Goal: Check status

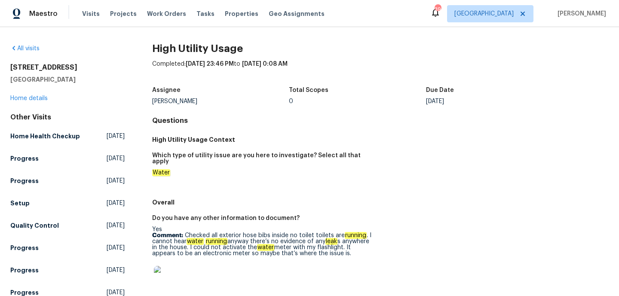
drag, startPoint x: 186, startPoint y: 98, endPoint x: 139, endPoint y: 100, distance: 47.3
click at [190, 106] on div "Assignee Ken Nelson Total Scopes 0 Due Date Mon, Sep 22" at bounding box center [380, 96] width 456 height 28
drag, startPoint x: 186, startPoint y: 103, endPoint x: 146, endPoint y: 103, distance: 40.4
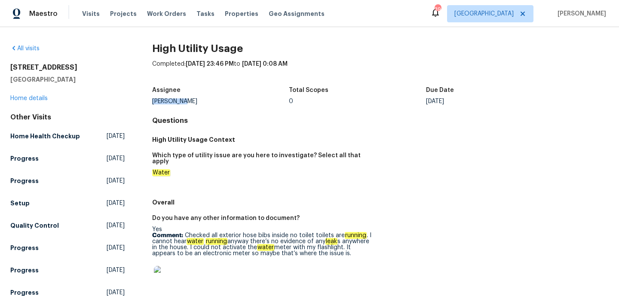
copy div "Ken Nelson"
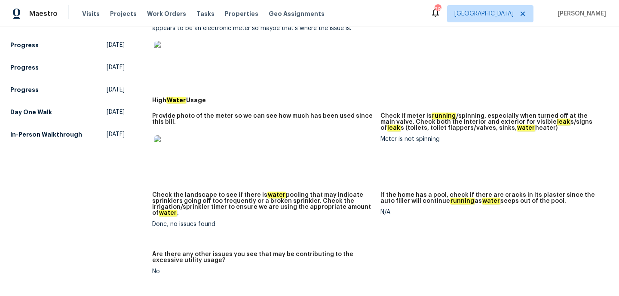
scroll to position [263, 0]
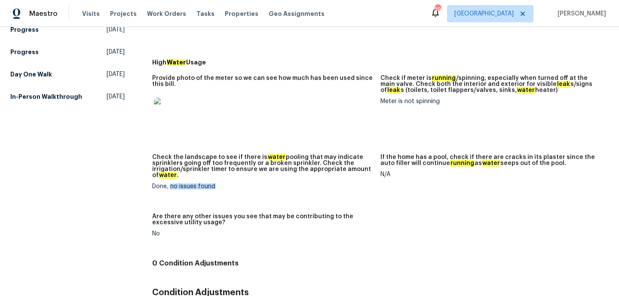
drag, startPoint x: 170, startPoint y: 180, endPoint x: 231, endPoint y: 180, distance: 61.0
click at [231, 184] on div "Done, no issues found" at bounding box center [262, 187] width 221 height 6
copy div "no issues found"
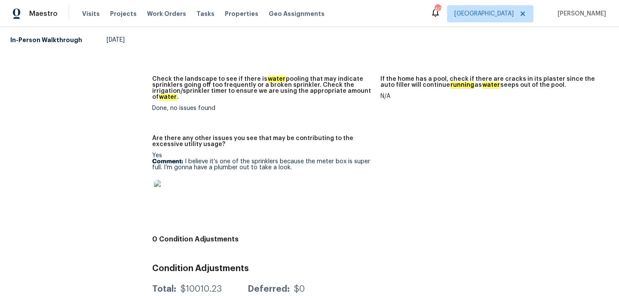
scroll to position [279, 0]
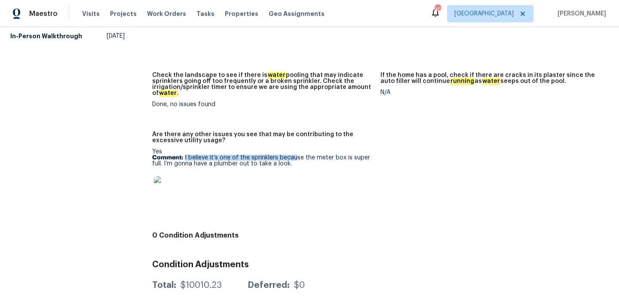
drag, startPoint x: 184, startPoint y: 153, endPoint x: 294, endPoint y: 153, distance: 110.0
click at [294, 155] on p "Comment: I believe it’s one of the sprinklers because the meter box is super fu…" at bounding box center [262, 161] width 221 height 12
click at [302, 160] on p "Comment: I believe it’s one of the sprinklers because the meter box is super fu…" at bounding box center [262, 161] width 221 height 12
drag, startPoint x: 291, startPoint y: 159, endPoint x: 183, endPoint y: 152, distance: 107.7
click at [183, 155] on p "Comment: I believe it’s one of the sprinklers because the meter box is super fu…" at bounding box center [262, 161] width 221 height 12
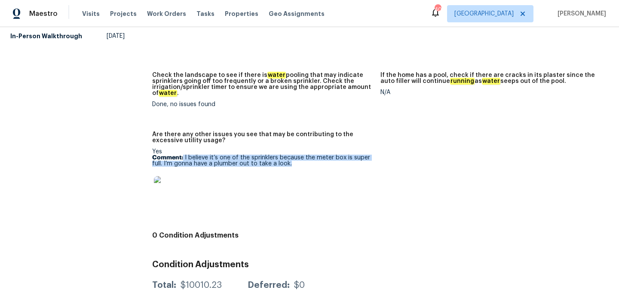
copy p "I believe it’s one of the sprinklers because the meter box is super full. I’m g…"
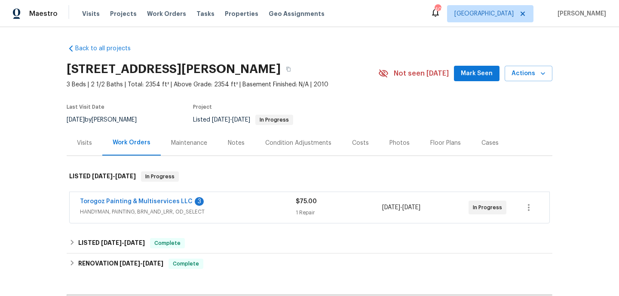
click at [233, 215] on span "HANDYMAN, PAINTING, BRN_AND_LRR, OD_SELECT" at bounding box center [188, 212] width 216 height 9
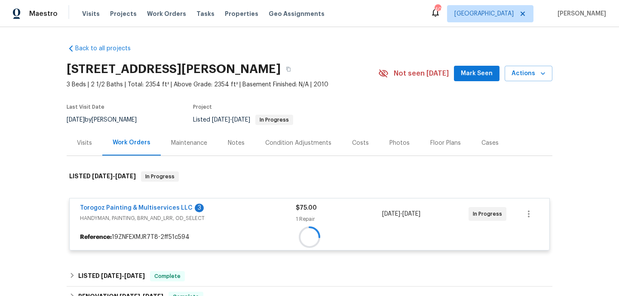
scroll to position [93, 0]
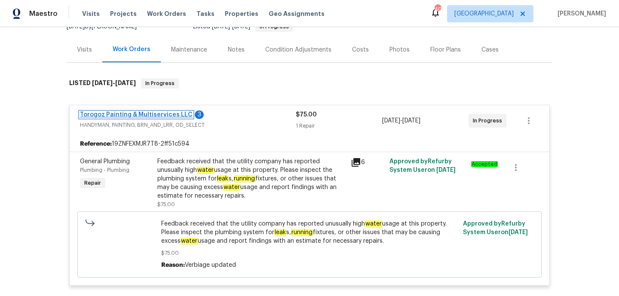
click at [162, 114] on link "Torogoz Painting & Multiservices LLC" at bounding box center [136, 115] width 113 height 6
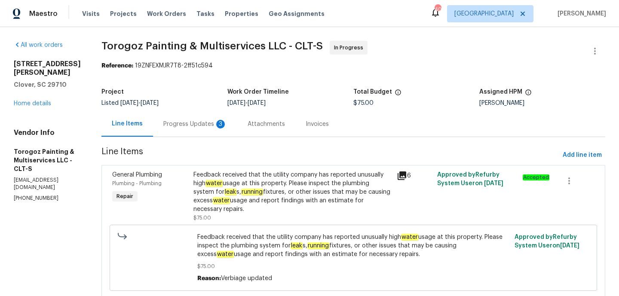
click at [201, 125] on div "Progress Updates 3" at bounding box center [195, 124] width 64 height 9
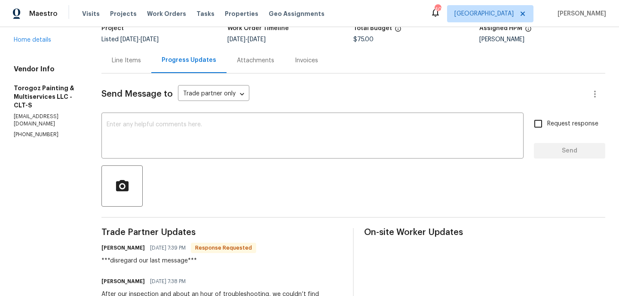
scroll to position [23, 0]
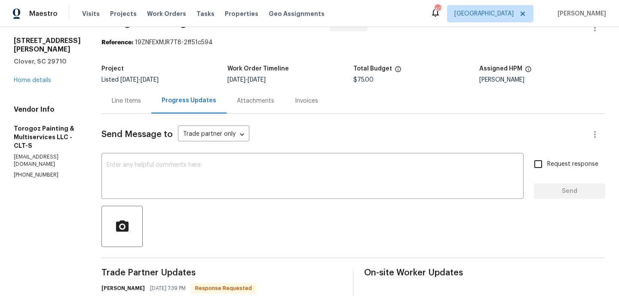
click at [147, 110] on div "Line Items" at bounding box center [126, 100] width 50 height 25
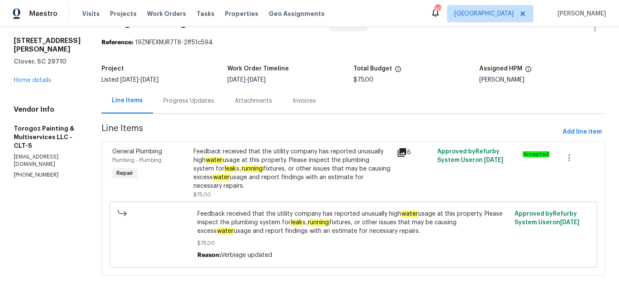
click at [403, 168] on div "6" at bounding box center [414, 173] width 40 height 57
click at [390, 159] on div "Feedback received that the utility company has reported unusually high water us…" at bounding box center [292, 168] width 198 height 43
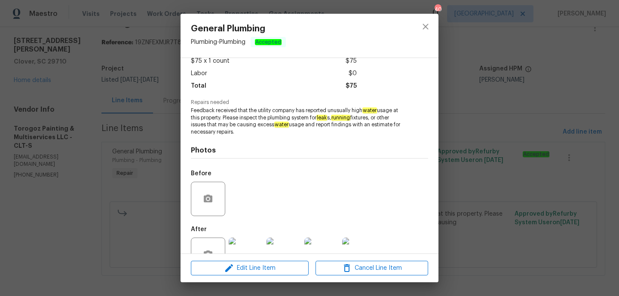
scroll to position [78, 0]
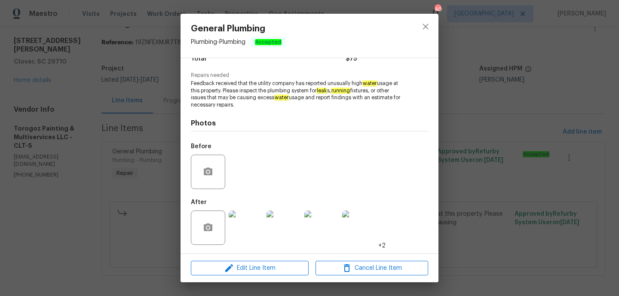
click at [240, 227] on img at bounding box center [246, 228] width 34 height 34
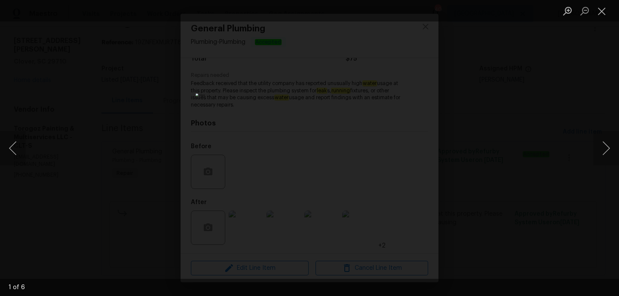
click at [593, 148] on div "Lightbox" at bounding box center [309, 148] width 619 height 296
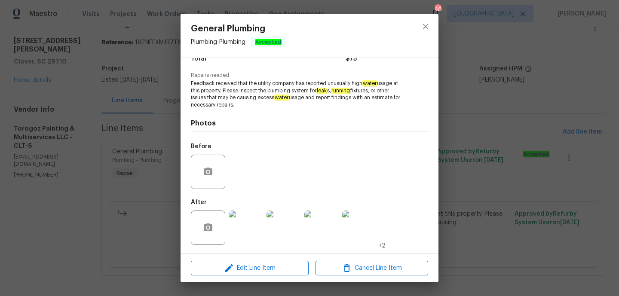
click at [282, 231] on img at bounding box center [283, 228] width 34 height 34
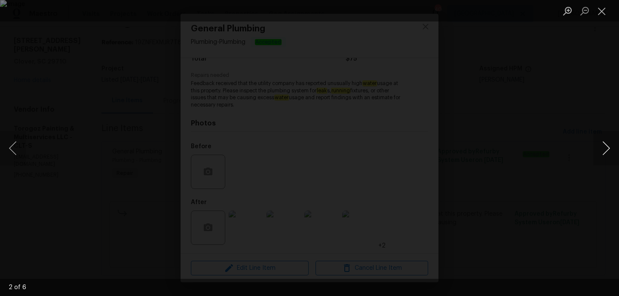
click at [603, 142] on button "Next image" at bounding box center [606, 148] width 26 height 34
click at [599, 12] on button "Close lightbox" at bounding box center [601, 10] width 17 height 15
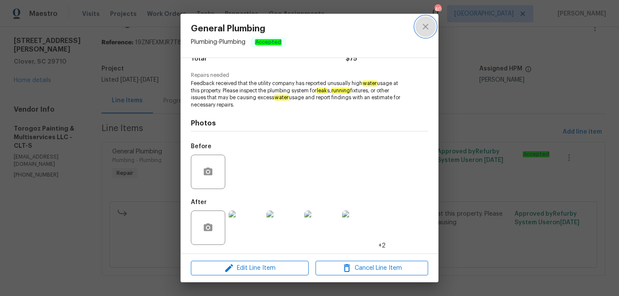
click at [424, 26] on icon "close" at bounding box center [425, 26] width 10 height 10
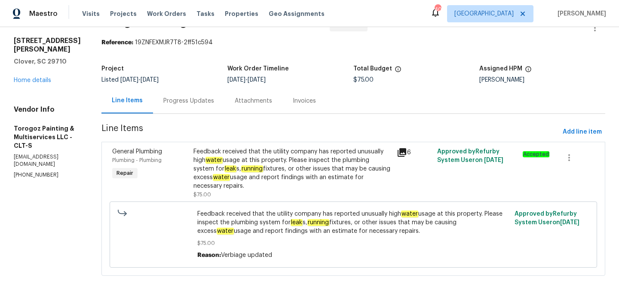
scroll to position [0, 0]
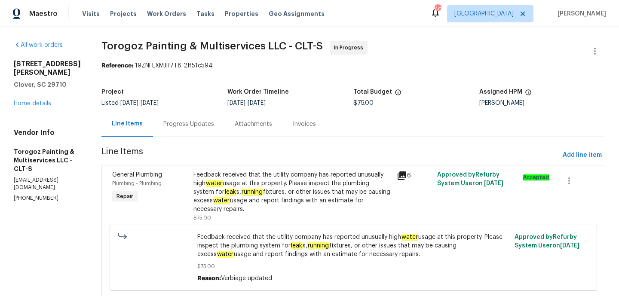
click at [215, 131] on div "Progress Updates" at bounding box center [188, 123] width 71 height 25
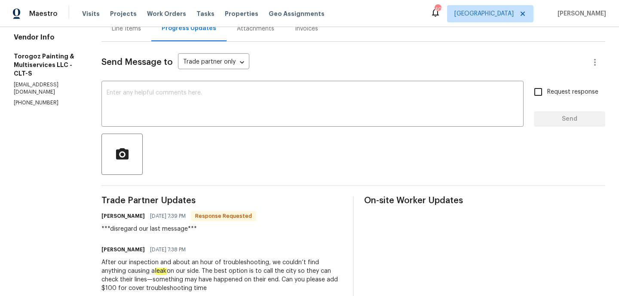
scroll to position [72, 0]
